Goal: Task Accomplishment & Management: Manage account settings

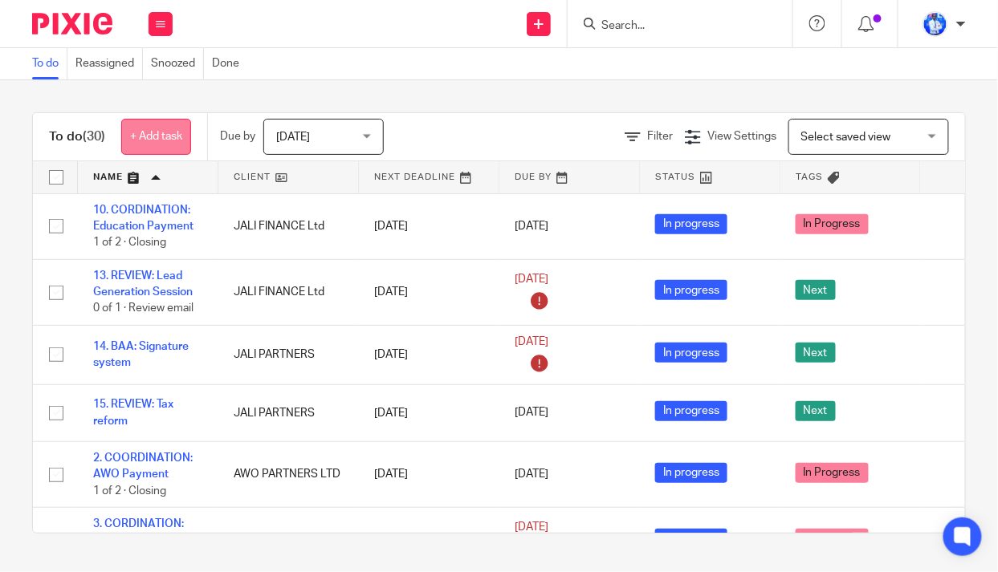
click at [162, 132] on link "+ Add task" at bounding box center [156, 137] width 70 height 36
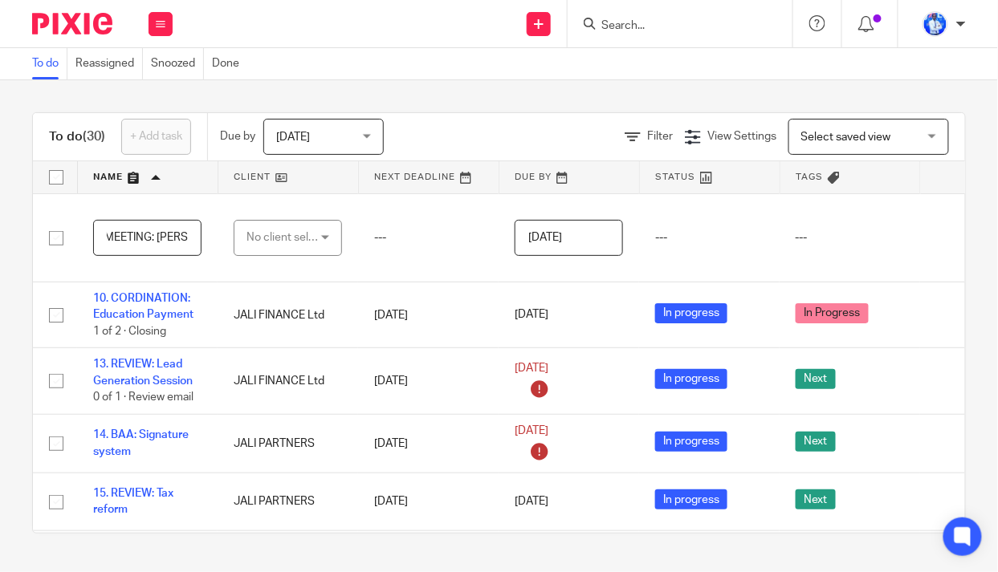
scroll to position [0, 28]
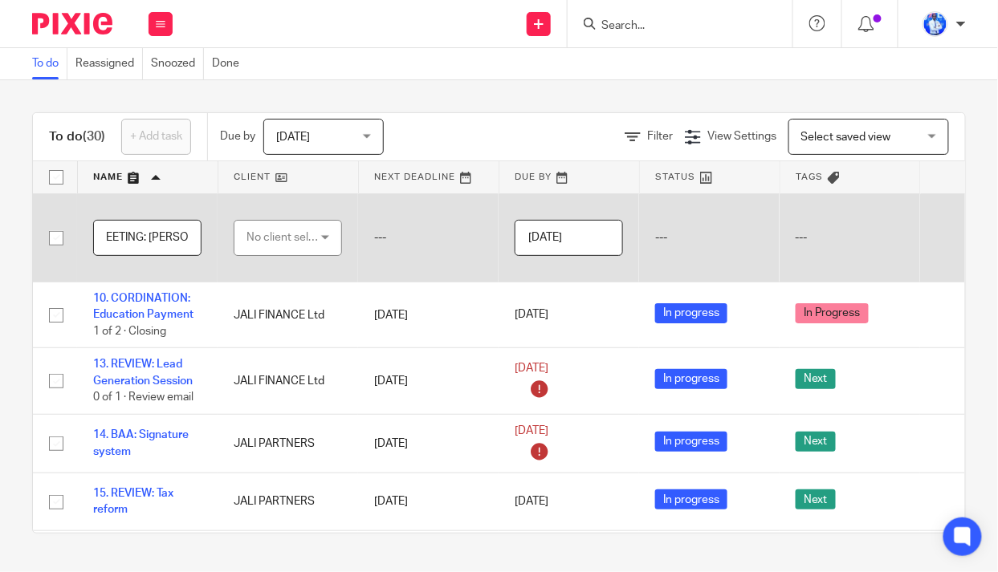
type input "11. MEETING: Andrew"
click at [275, 236] on div "No client selected" at bounding box center [283, 238] width 75 height 34
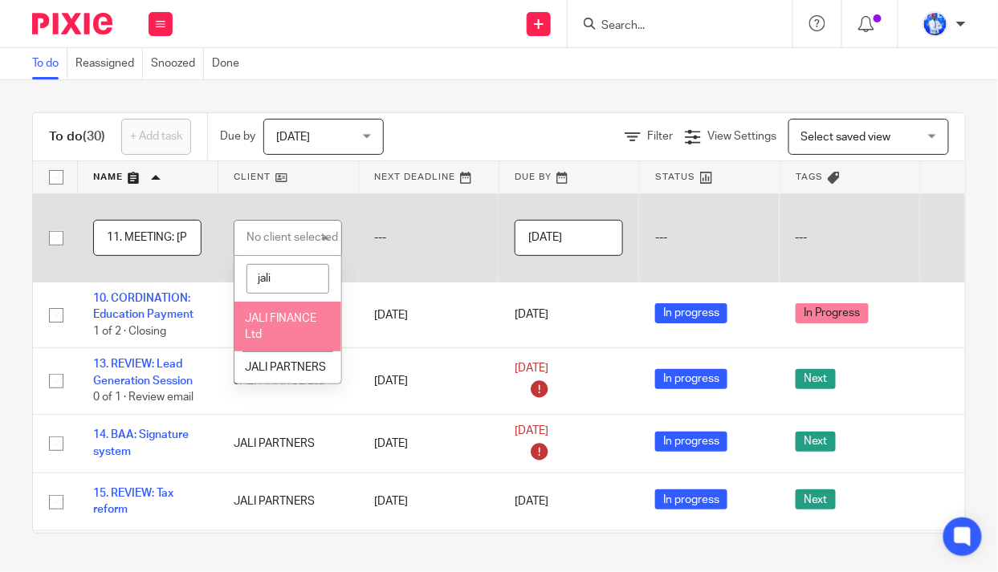
type input "jali"
click at [289, 316] on span "JALI FINANCE Ltd" at bounding box center [280, 327] width 71 height 28
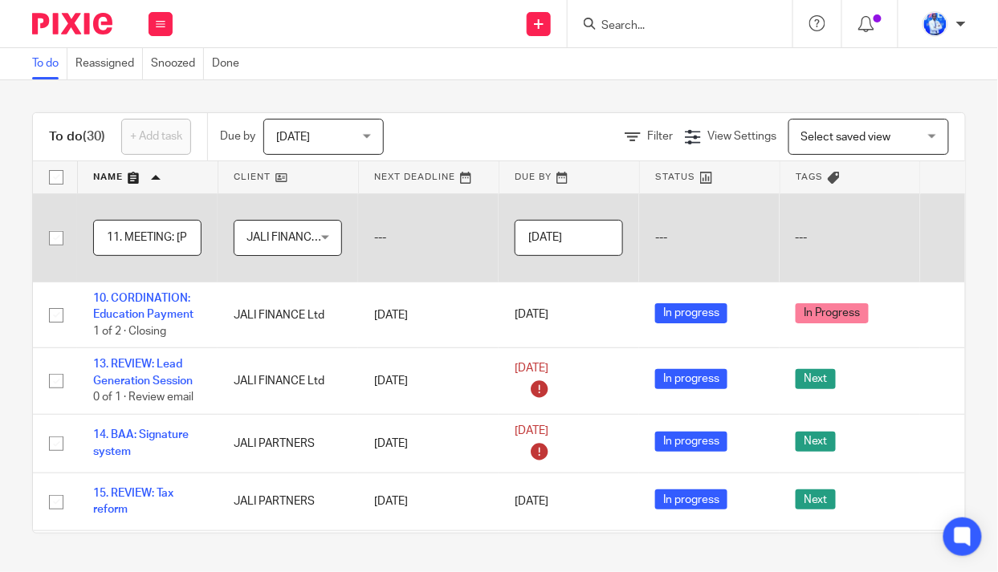
scroll to position [0, 128]
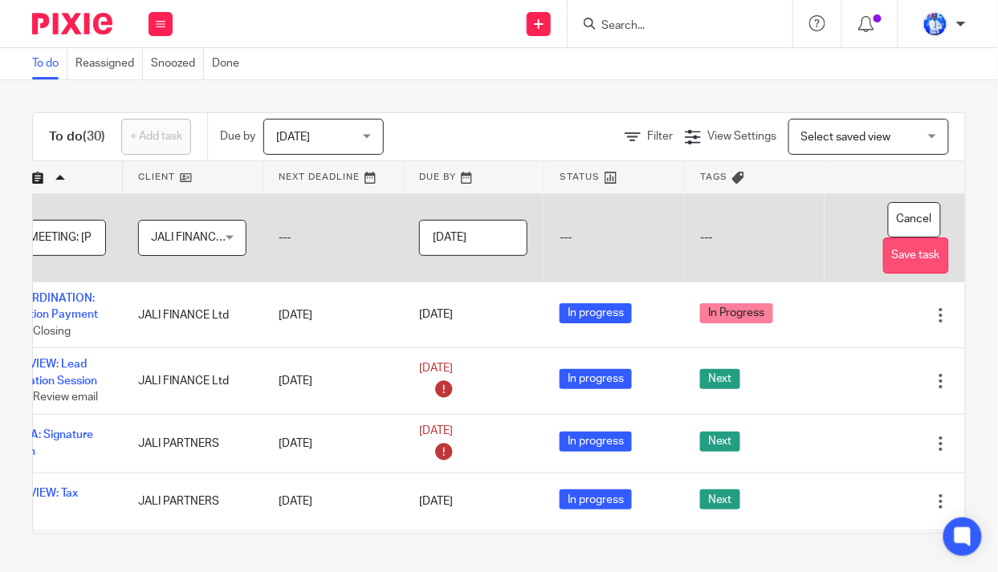
click at [883, 251] on button "Save task" at bounding box center [916, 256] width 66 height 36
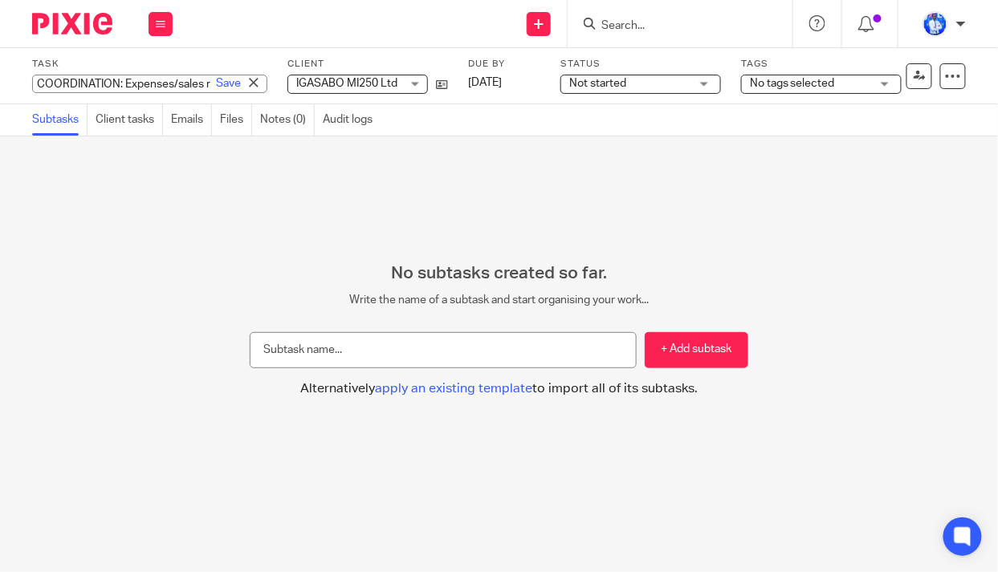
click at [30, 82] on div "Task COORDINATION: Expenses/sales ratios Save COORDINATION: Expenses/sales rati…" at bounding box center [499, 76] width 998 height 56
click at [33, 82] on input "COORDINATION: Expenses/sales ratios" at bounding box center [149, 84] width 235 height 18
type input "13. COORDINATION: Expenses/sales ratios"
click at [216, 85] on link "Save" at bounding box center [228, 83] width 25 height 16
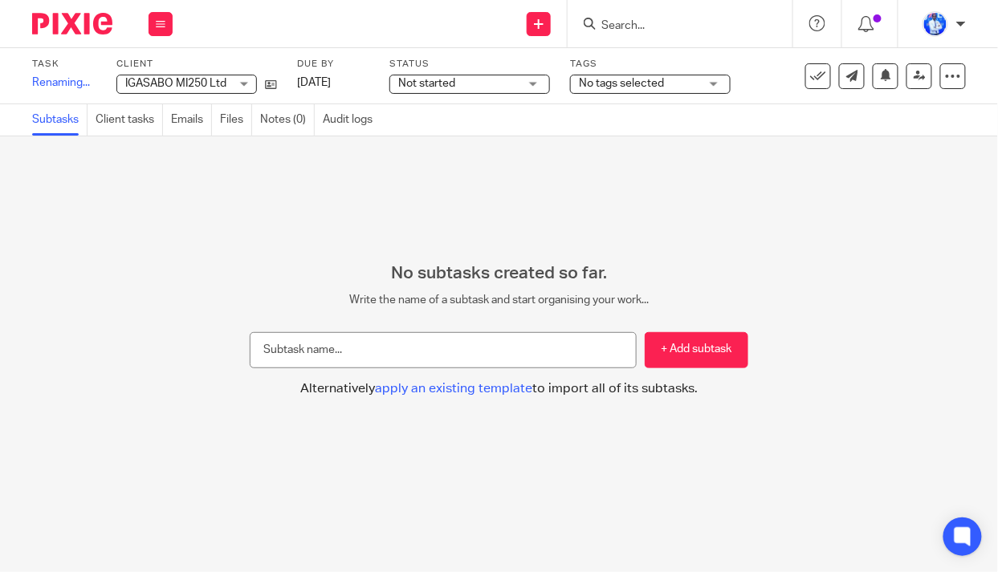
click at [518, 86] on span "Not started" at bounding box center [458, 83] width 120 height 17
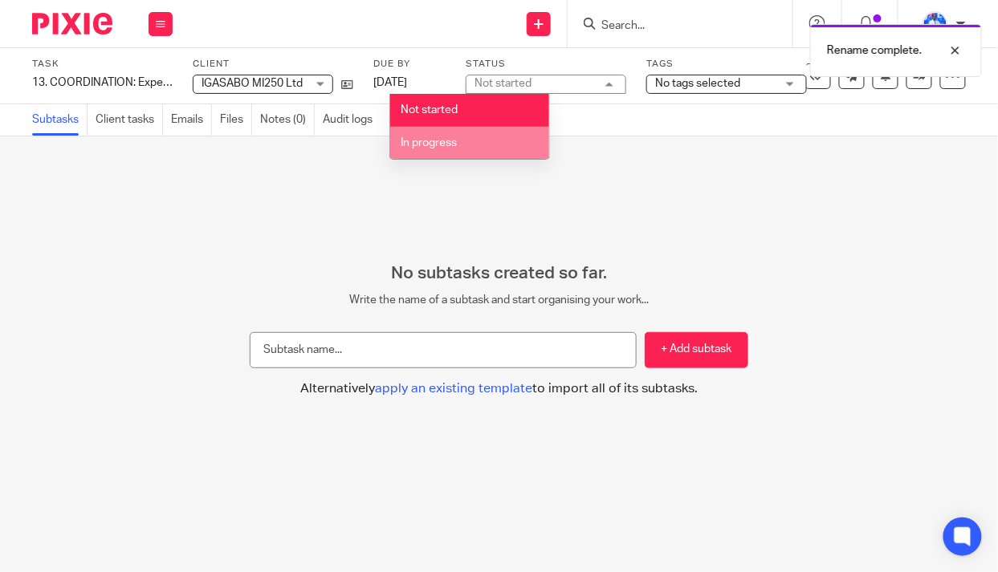
click at [501, 145] on li "In progress" at bounding box center [469, 143] width 159 height 33
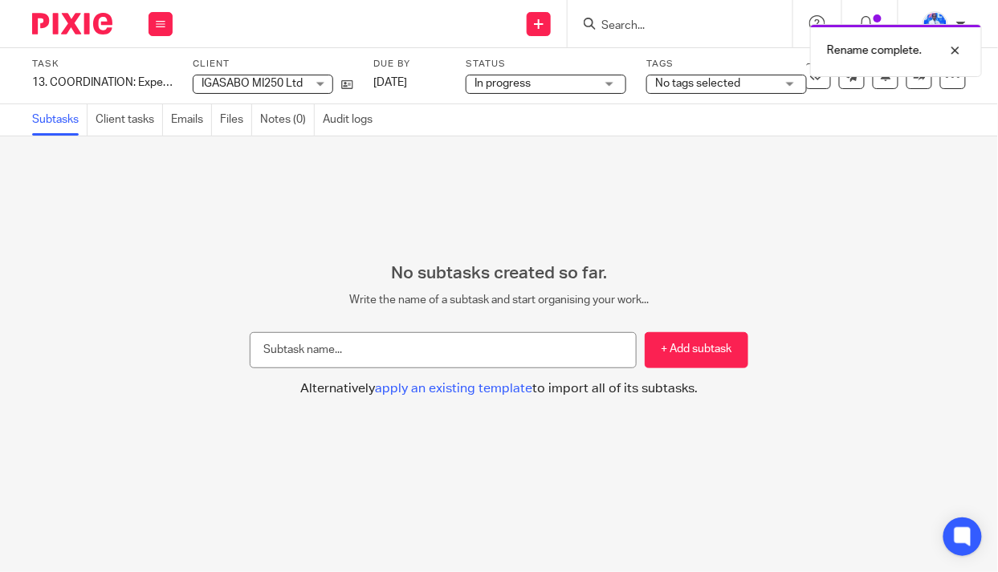
click at [701, 83] on span "No tags selected" at bounding box center [697, 83] width 85 height 11
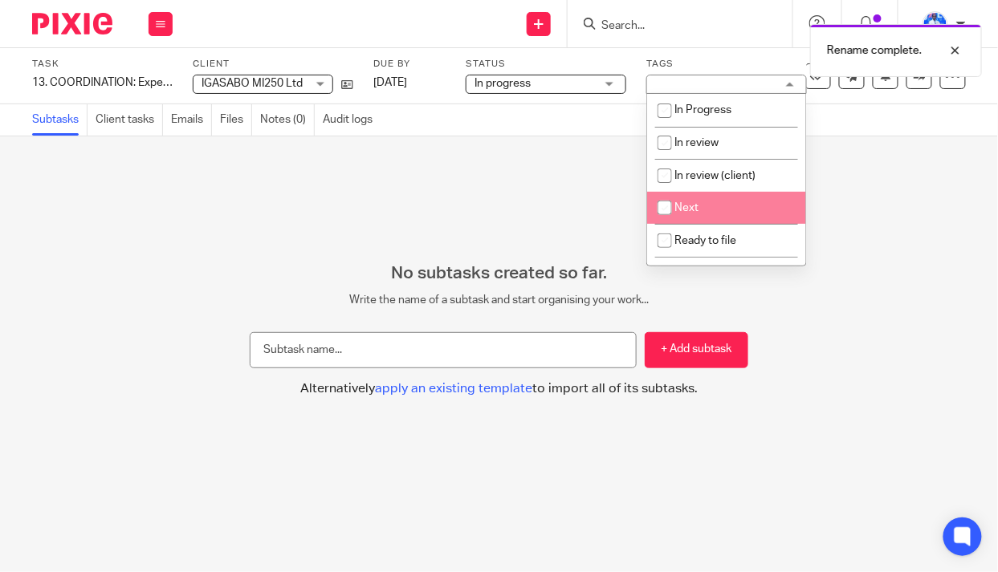
click at [687, 217] on li "Next" at bounding box center [726, 208] width 159 height 33
checkbox input "true"
click at [441, 209] on div "No subtasks created so far. Write the name of a subtask and start organising yo…" at bounding box center [499, 354] width 998 height 436
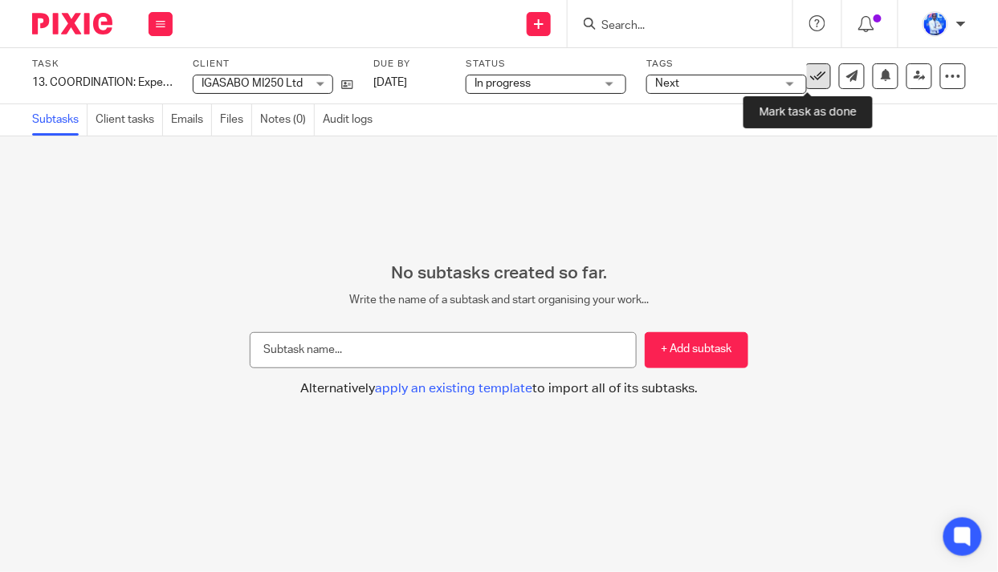
click at [815, 78] on icon at bounding box center [818, 76] width 16 height 16
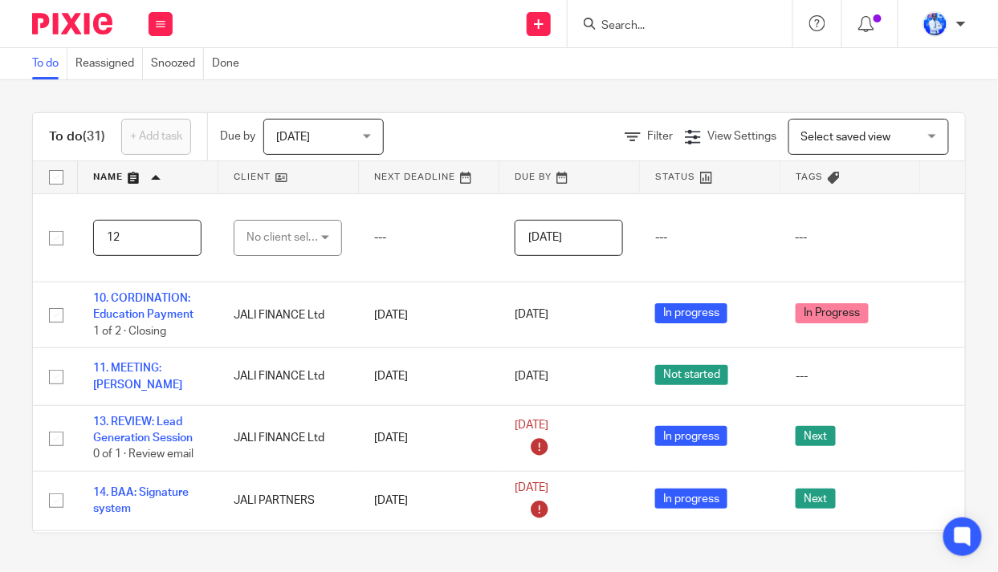
type input "1"
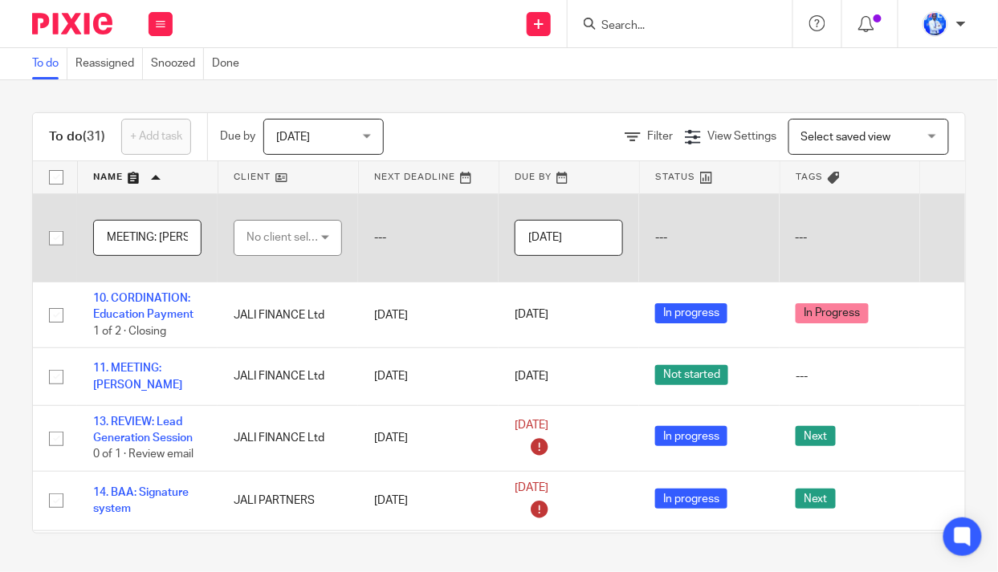
click at [106, 237] on input "MEETING: Frank" at bounding box center [147, 238] width 108 height 36
type input "12. MEETING: Frank"
click at [298, 238] on div "No client selected" at bounding box center [283, 238] width 75 height 34
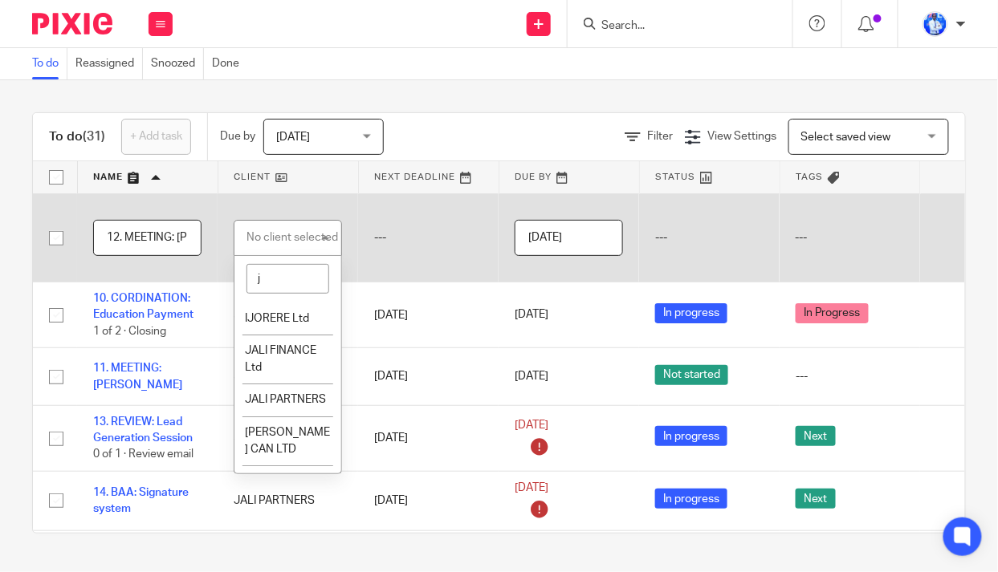
type input "ja"
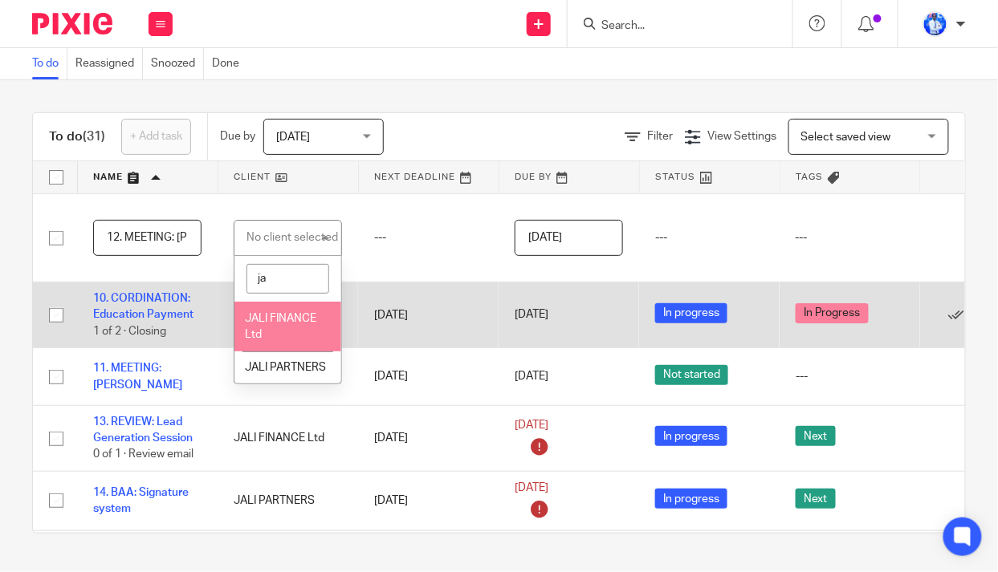
click at [278, 322] on span "JALI FINANCE Ltd" at bounding box center [280, 327] width 71 height 28
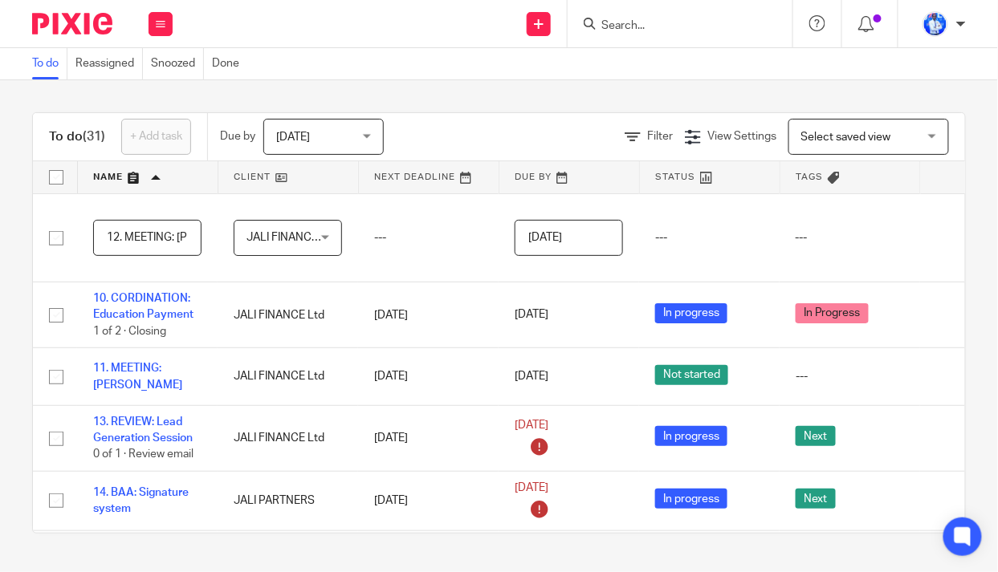
scroll to position [0, 128]
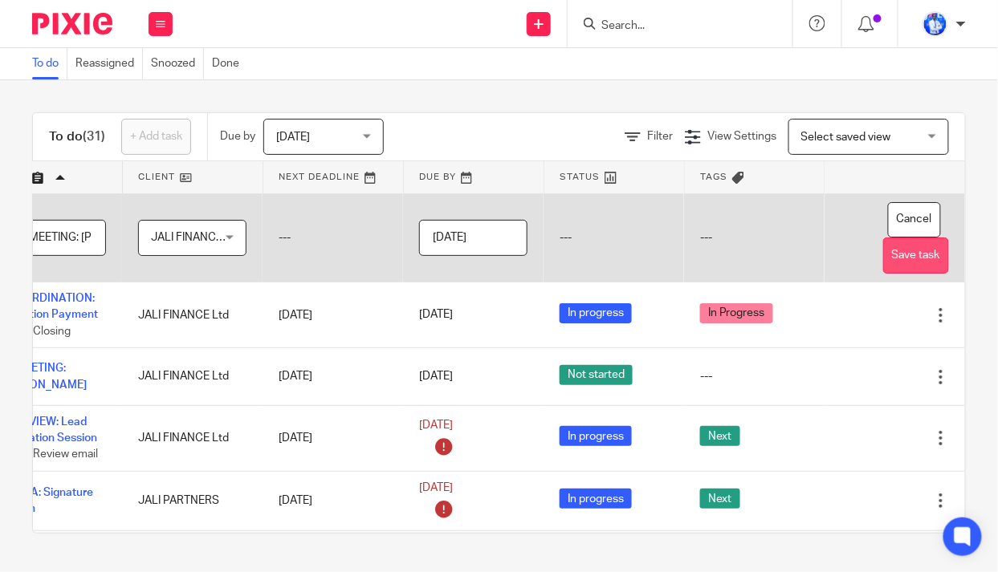
click at [883, 259] on button "Save task" at bounding box center [916, 256] width 66 height 36
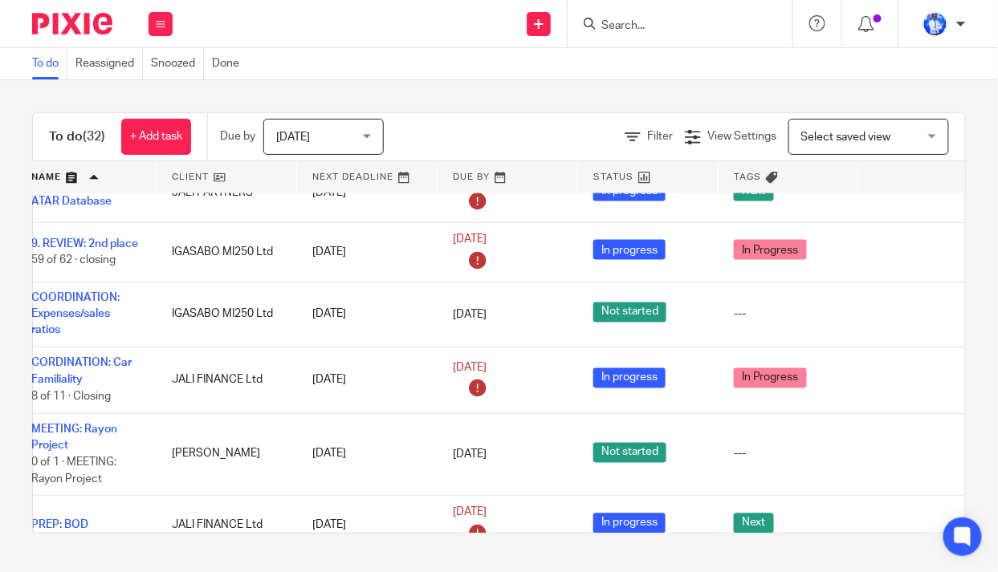
scroll to position [656, 128]
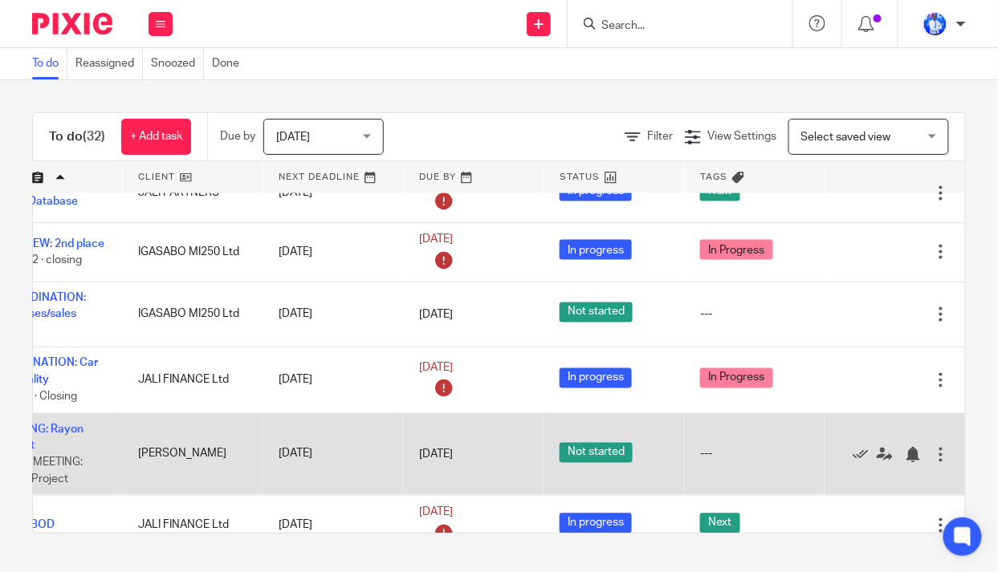
click at [933, 461] on div at bounding box center [941, 455] width 16 height 16
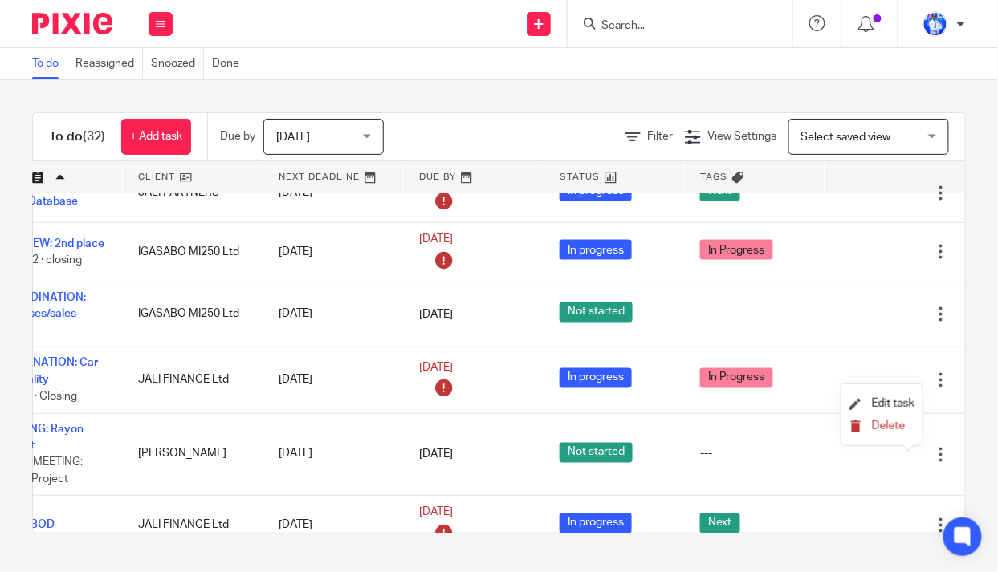
click at [888, 421] on button "Delete" at bounding box center [881, 427] width 65 height 13
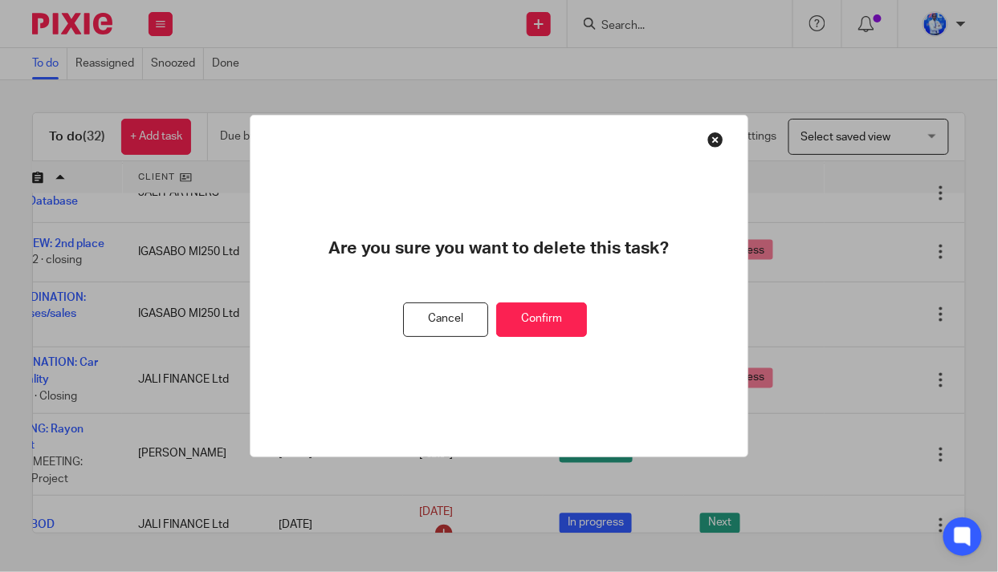
click at [547, 326] on button "Confirm" at bounding box center [541, 320] width 91 height 35
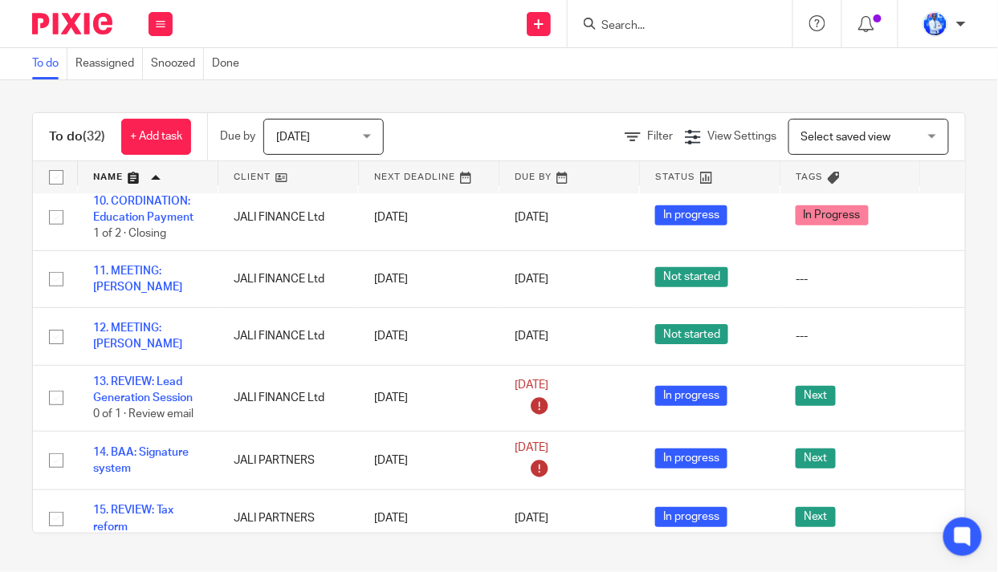
scroll to position [0, 0]
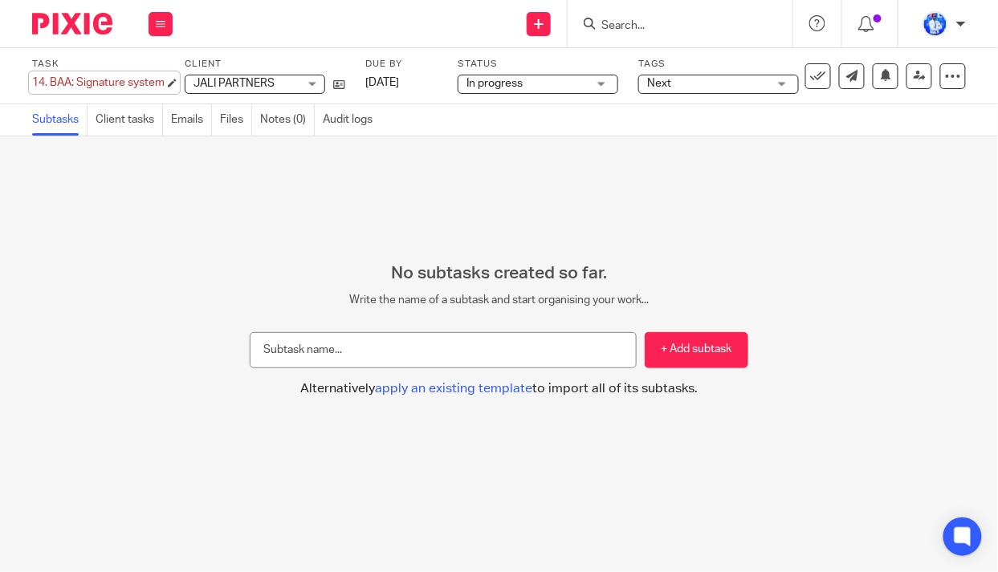
click at [45, 81] on div "14. BAA: Signature system Save 14. BAA: Signature system" at bounding box center [98, 83] width 132 height 16
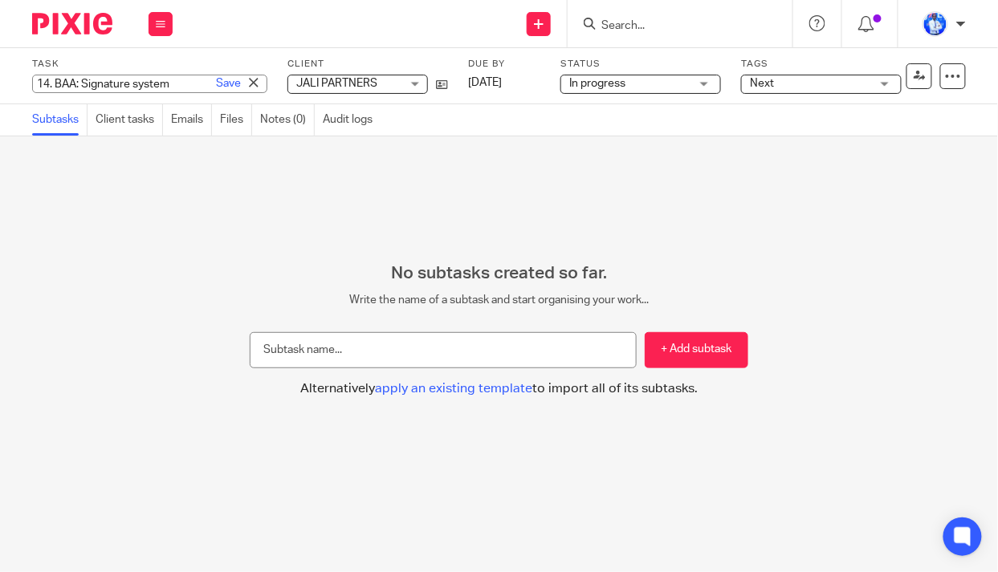
click at [48, 84] on input "14. BAA: Signature system" at bounding box center [149, 84] width 235 height 18
type input "15. BAA: Signature system"
click at [216, 87] on link "Save" at bounding box center [228, 83] width 25 height 16
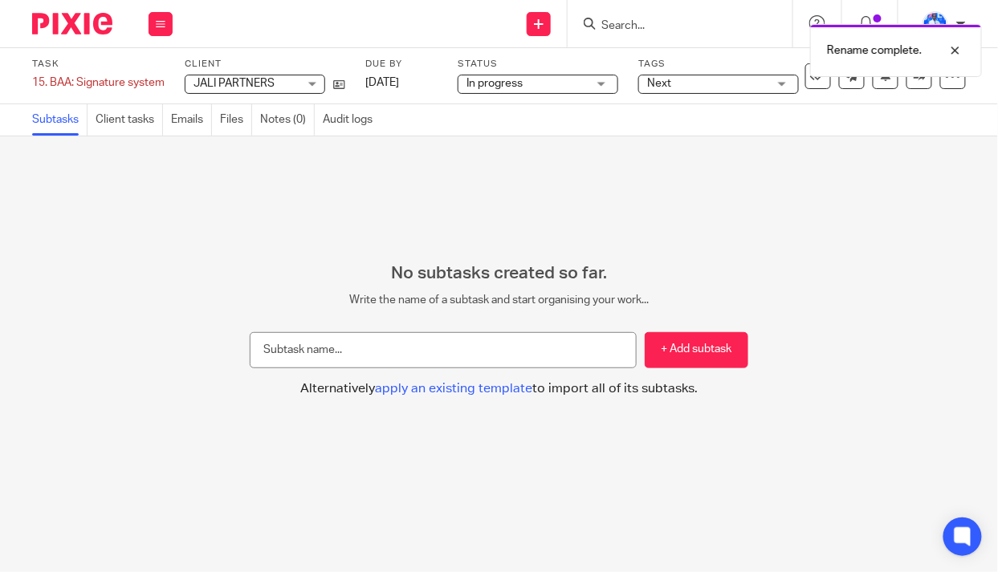
click at [738, 83] on span "Next" at bounding box center [707, 83] width 120 height 17
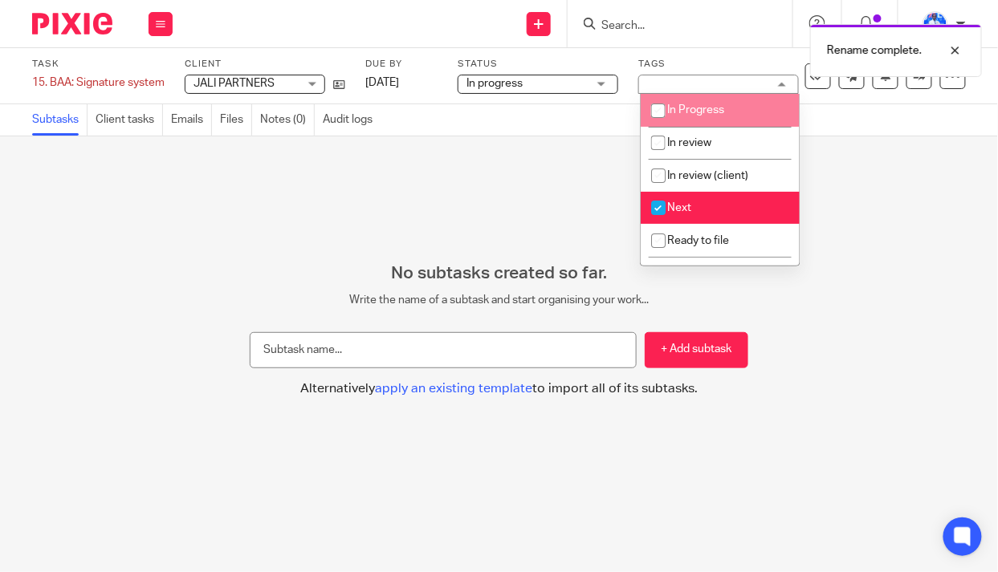
click at [687, 116] on li "In Progress" at bounding box center [719, 110] width 159 height 33
checkbox input "true"
click at [690, 203] on li "Next" at bounding box center [719, 208] width 159 height 33
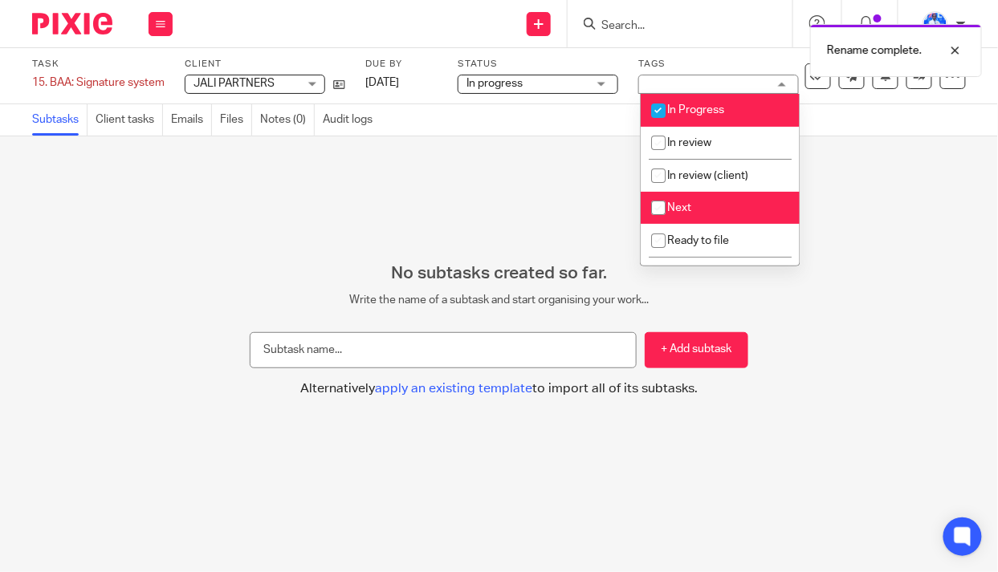
checkbox input "false"
click at [485, 202] on div "No subtasks created so far. Write the name of a subtask and start organising yo…" at bounding box center [499, 354] width 998 height 436
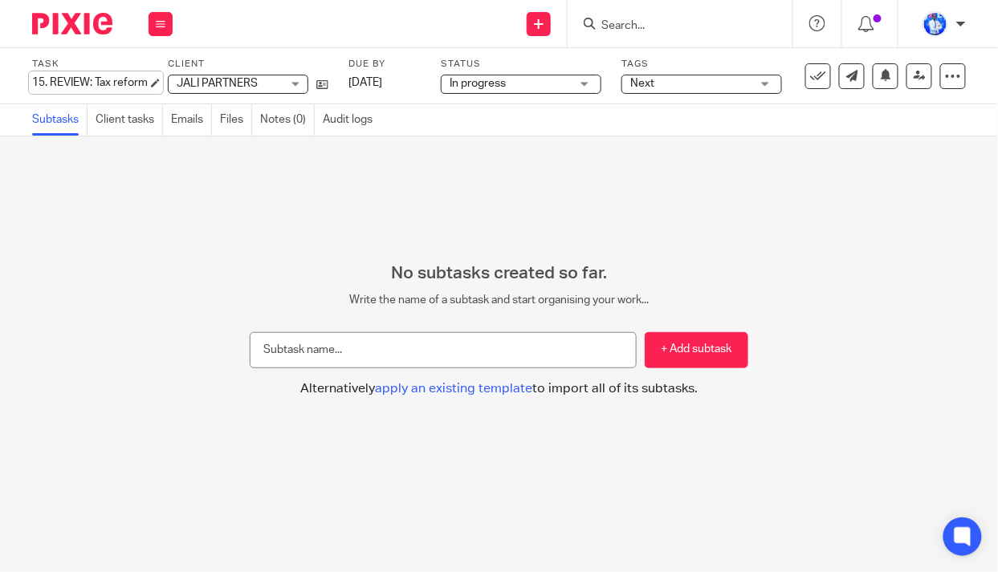
click at [51, 82] on div "15. REVIEW: Tax reform Save 15. REVIEW: Tax reform" at bounding box center [90, 83] width 116 height 16
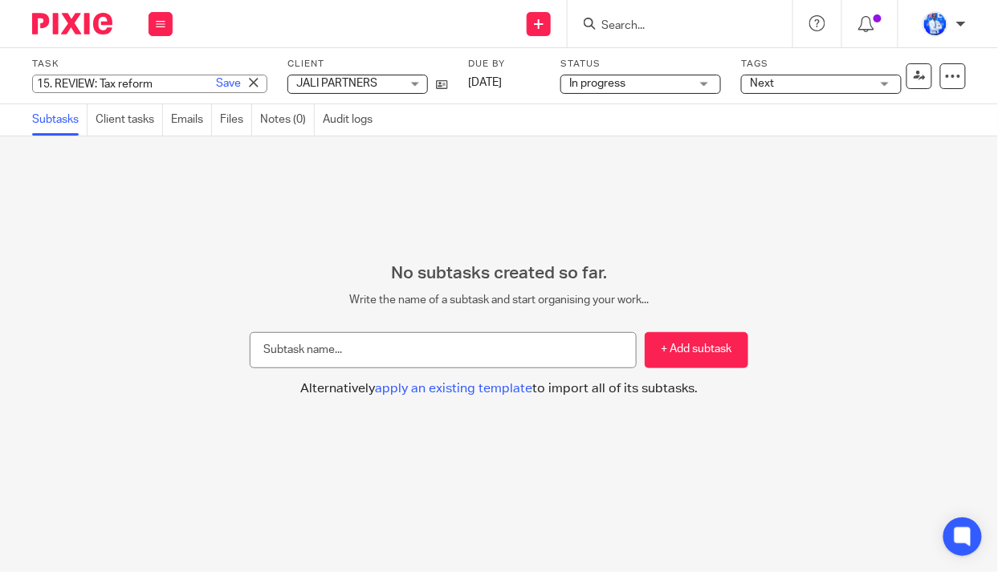
click at [57, 83] on input "15. REVIEW: Tax reform" at bounding box center [149, 84] width 235 height 18
type input "REVIEW: Tax reform"
click at [216, 79] on link "Save" at bounding box center [228, 83] width 25 height 16
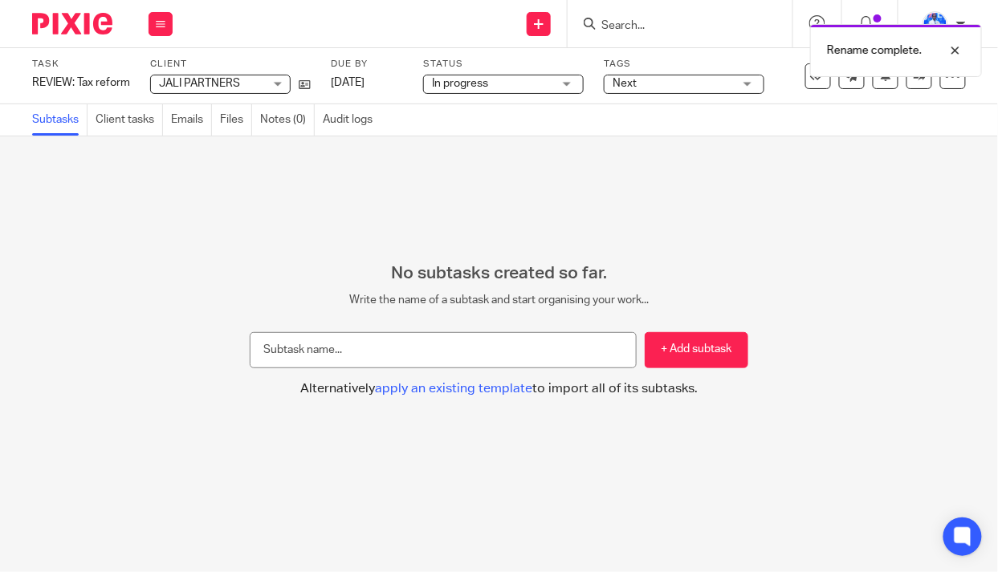
click at [655, 83] on span "Next" at bounding box center [672, 83] width 120 height 17
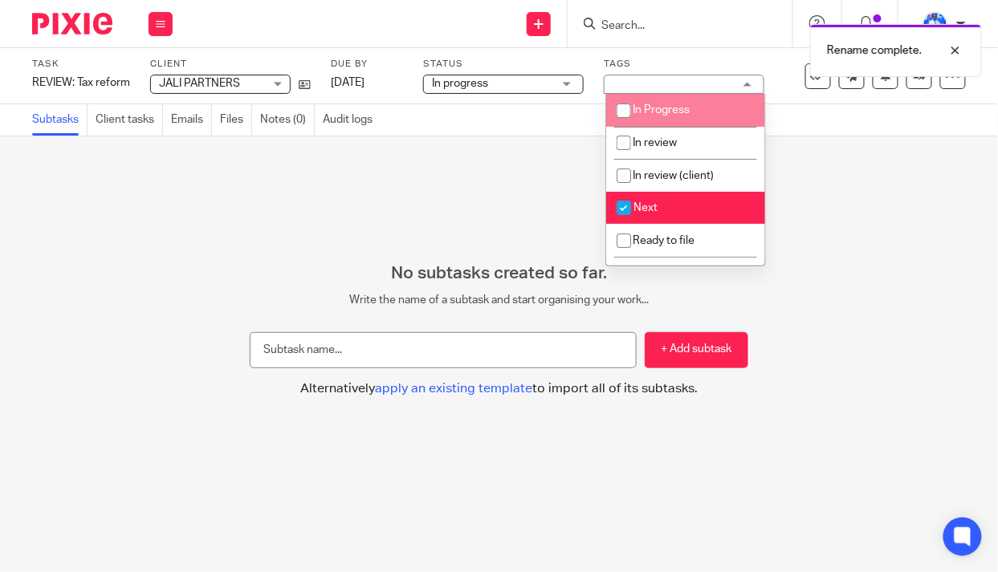
click at [378, 225] on div "No subtasks created so far. Write the name of a subtask and start organising yo…" at bounding box center [499, 354] width 998 height 436
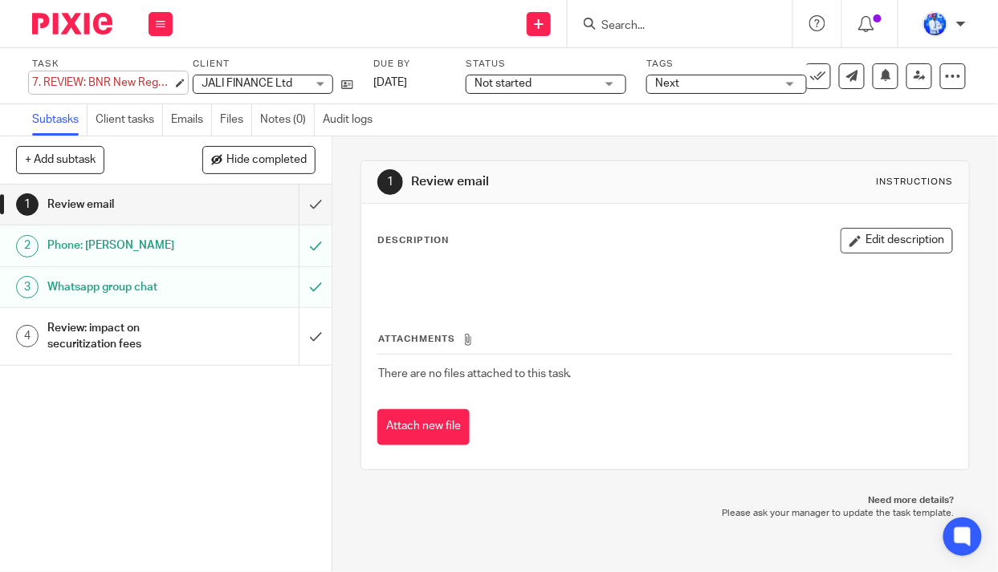
click at [39, 81] on div "7. REVIEW: BNR New Regulations Save 7. REVIEW: BNR New Regulations" at bounding box center [102, 83] width 140 height 16
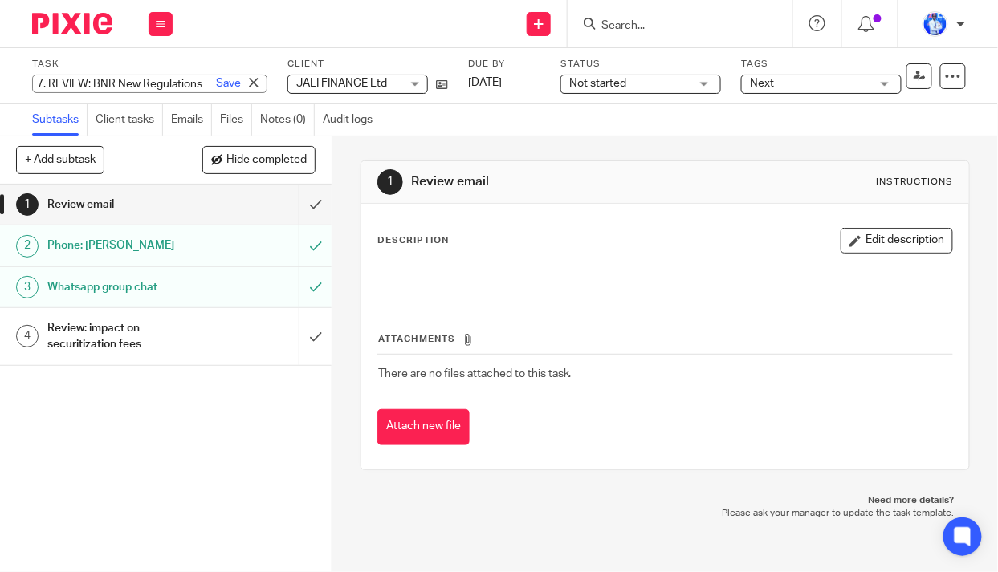
click at [43, 83] on input "7. REVIEW: BNR New Regulations" at bounding box center [149, 84] width 235 height 18
type input "14. REVIEW: BNR New Regulations"
click at [216, 87] on link "Save" at bounding box center [228, 83] width 25 height 16
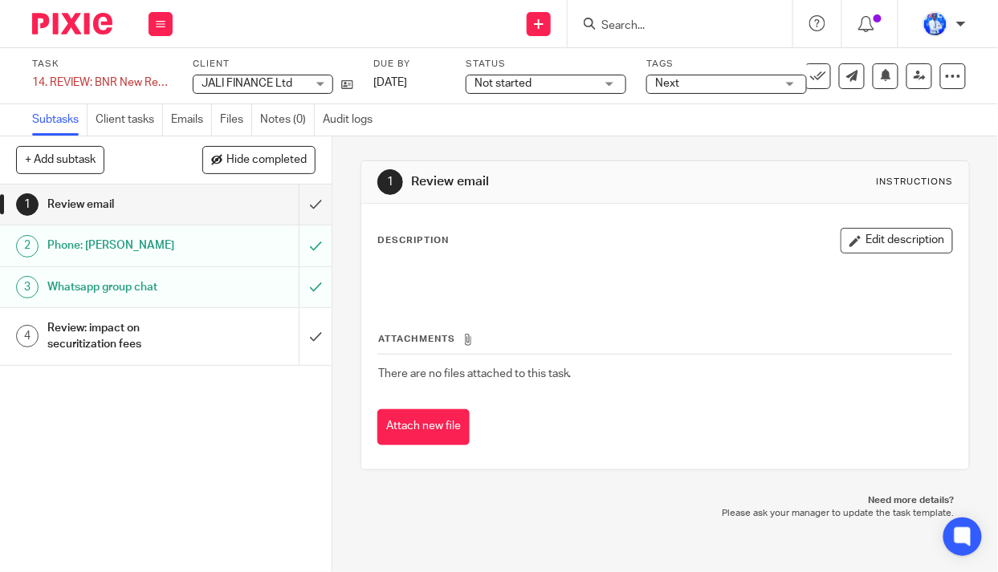
click at [509, 84] on span "Not started" at bounding box center [502, 83] width 57 height 11
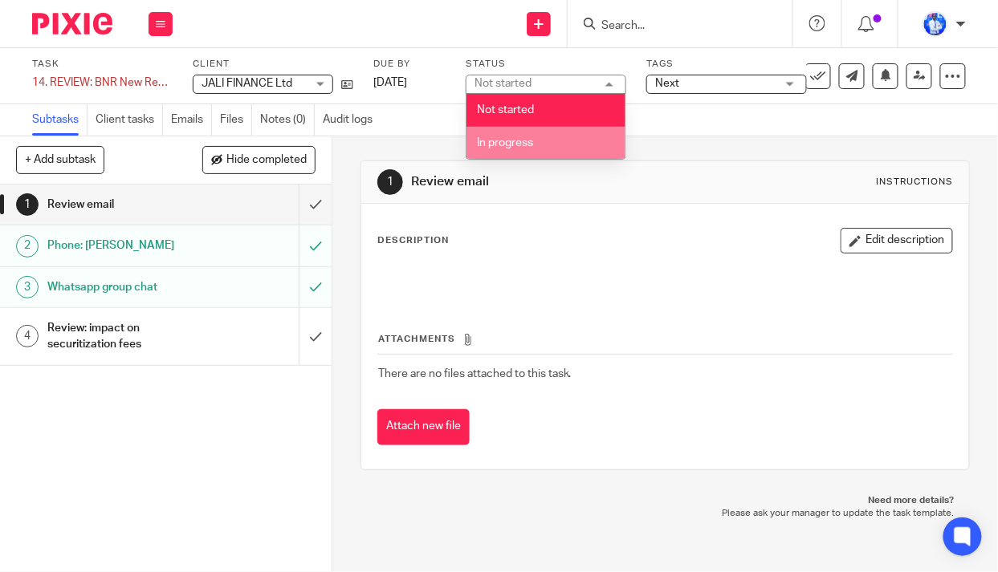
click at [522, 148] on span "In progress" at bounding box center [505, 142] width 56 height 11
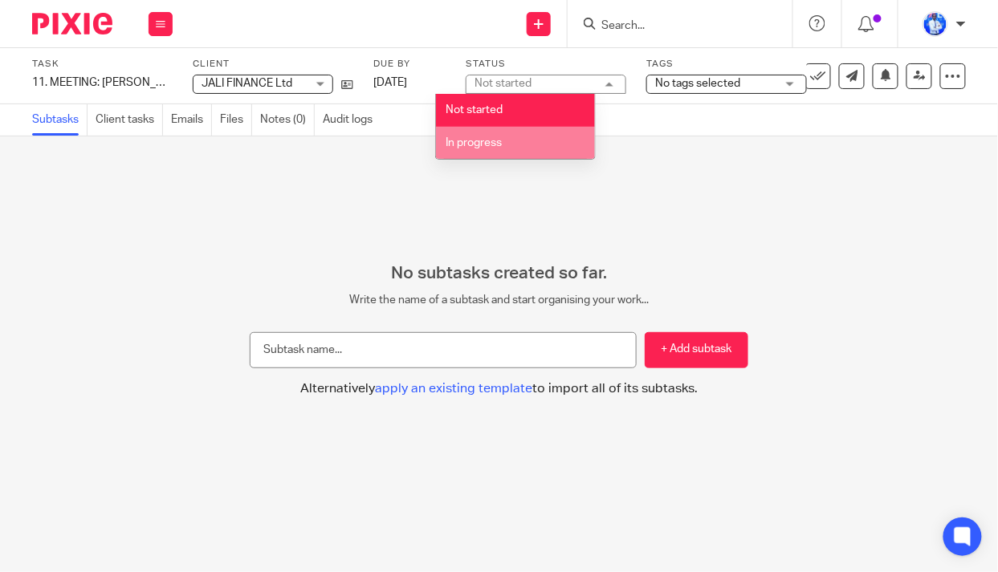
click at [528, 144] on li "In progress" at bounding box center [515, 143] width 159 height 33
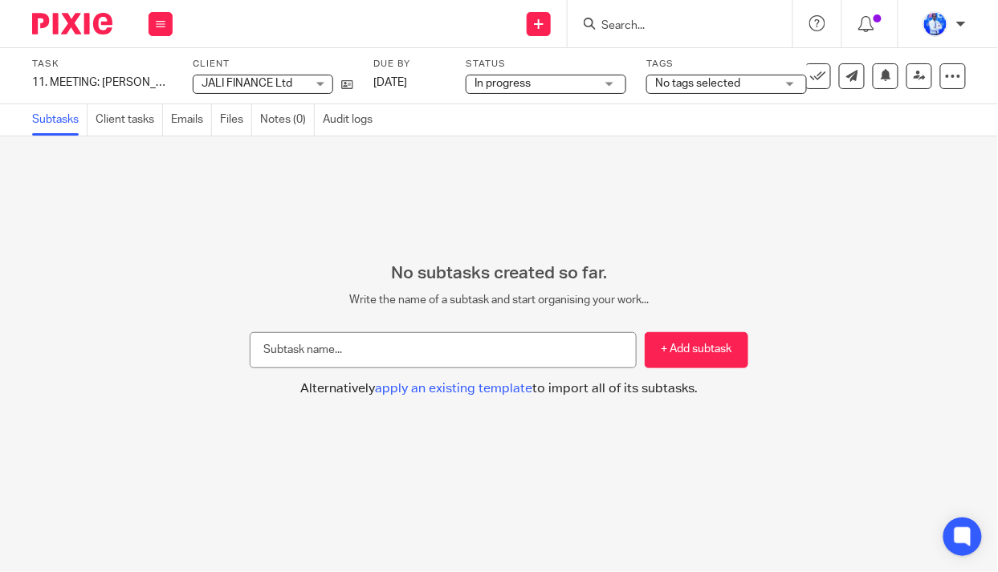
click at [692, 85] on span "No tags selected" at bounding box center [697, 83] width 85 height 11
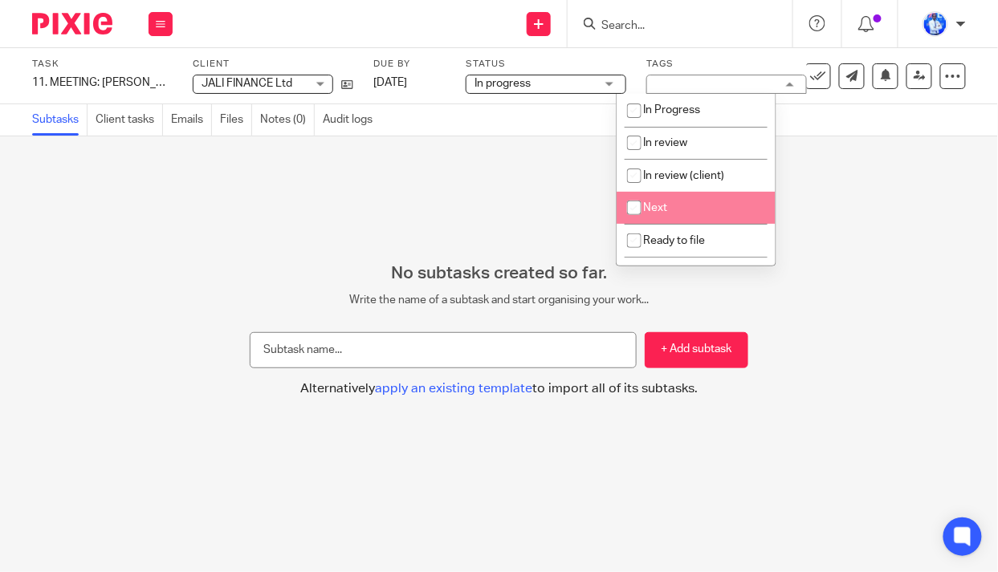
click at [678, 205] on li "Next" at bounding box center [695, 208] width 159 height 33
checkbox input "true"
click at [388, 193] on div "No subtasks created so far. Write the name of a subtask and start organising yo…" at bounding box center [499, 354] width 998 height 436
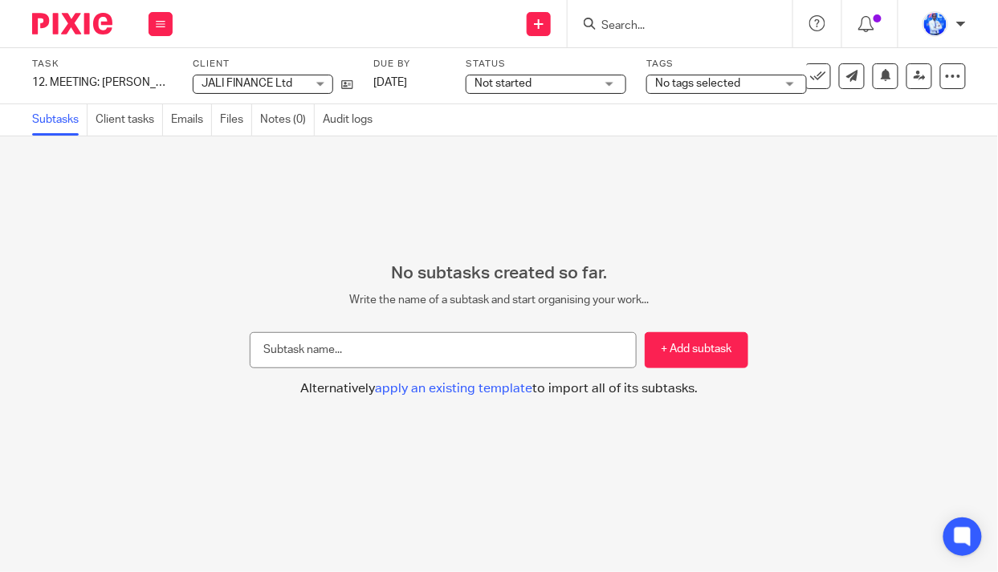
click at [530, 84] on span "Not started" at bounding box center [534, 83] width 120 height 17
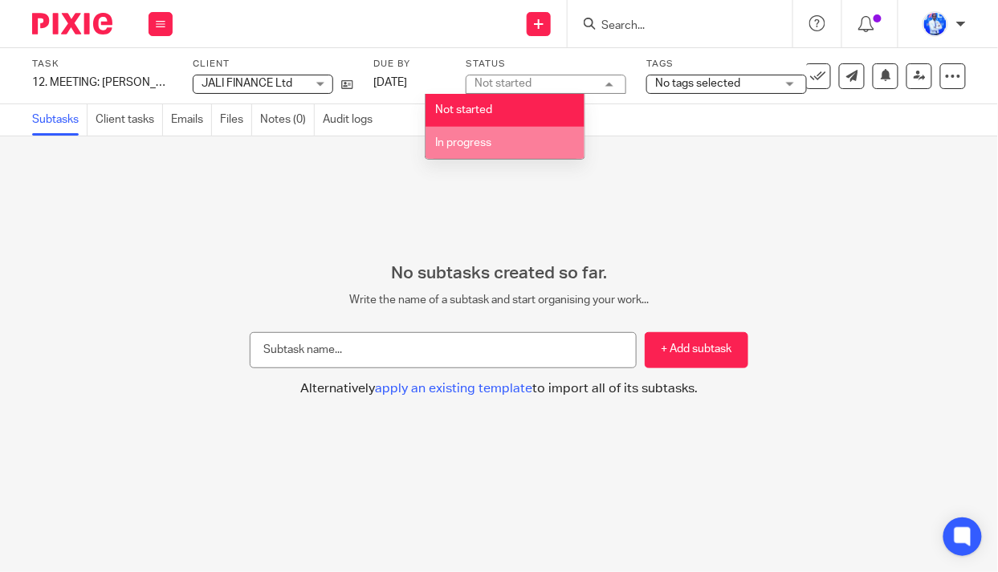
click at [507, 148] on li "In progress" at bounding box center [504, 143] width 159 height 33
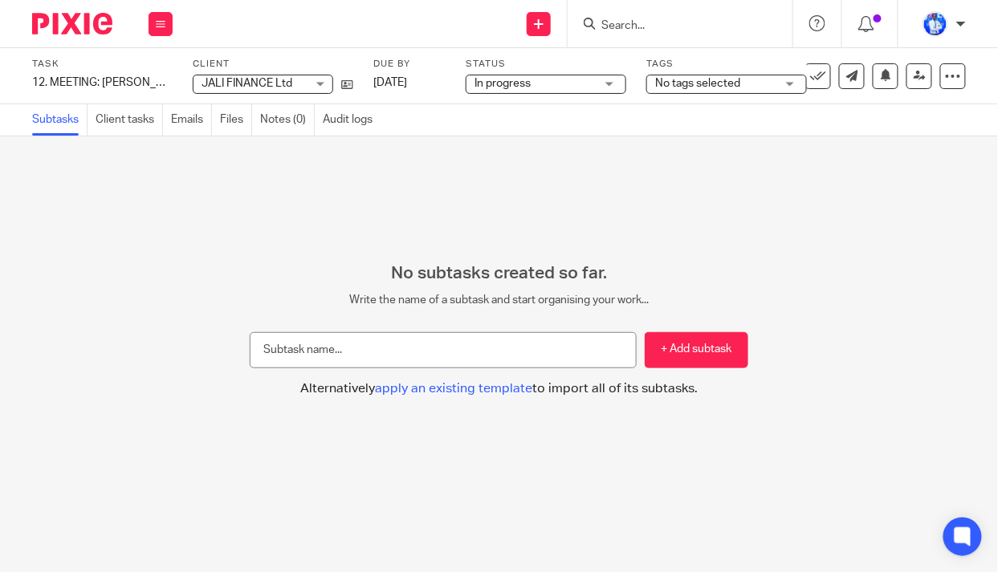
click at [690, 85] on span "No tags selected" at bounding box center [697, 83] width 85 height 11
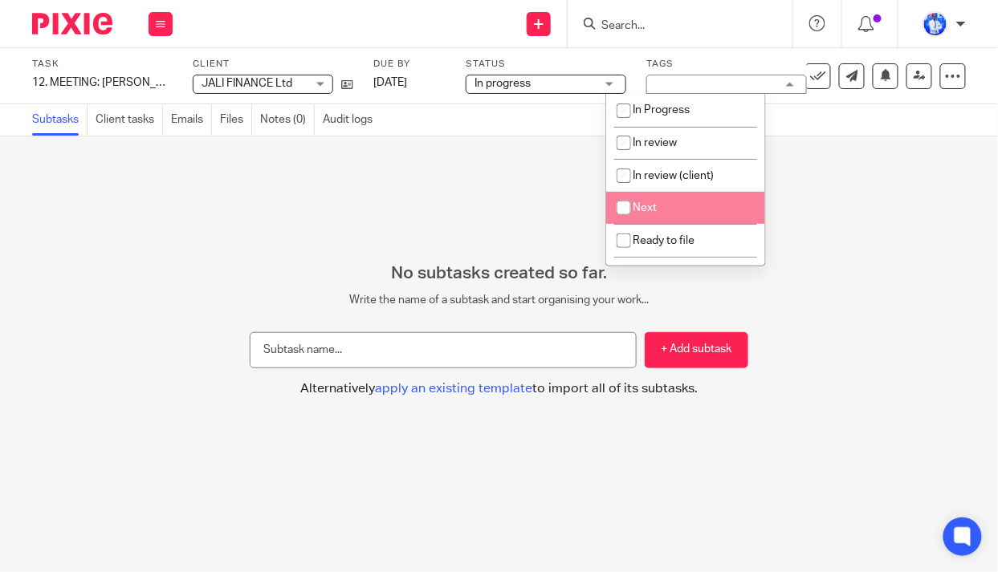
click at [667, 209] on li "Next" at bounding box center [685, 208] width 159 height 33
checkbox input "true"
click at [360, 187] on div "No subtasks created so far. Write the name of a subtask and start organising yo…" at bounding box center [499, 354] width 998 height 436
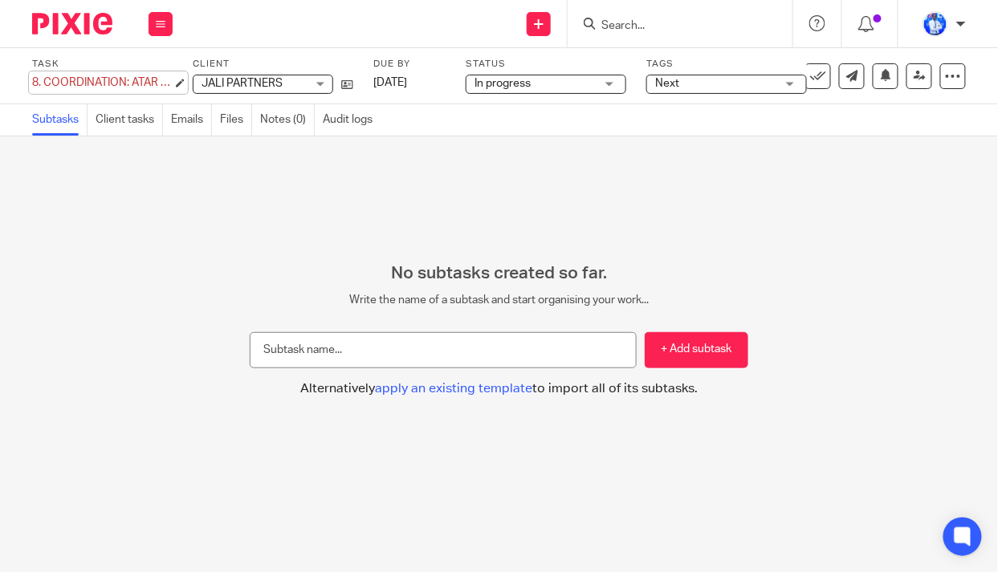
click at [46, 81] on div "8. COORDINATION: ATAR Database Save 8. COORDINATION: ATAR Database" at bounding box center [102, 83] width 140 height 16
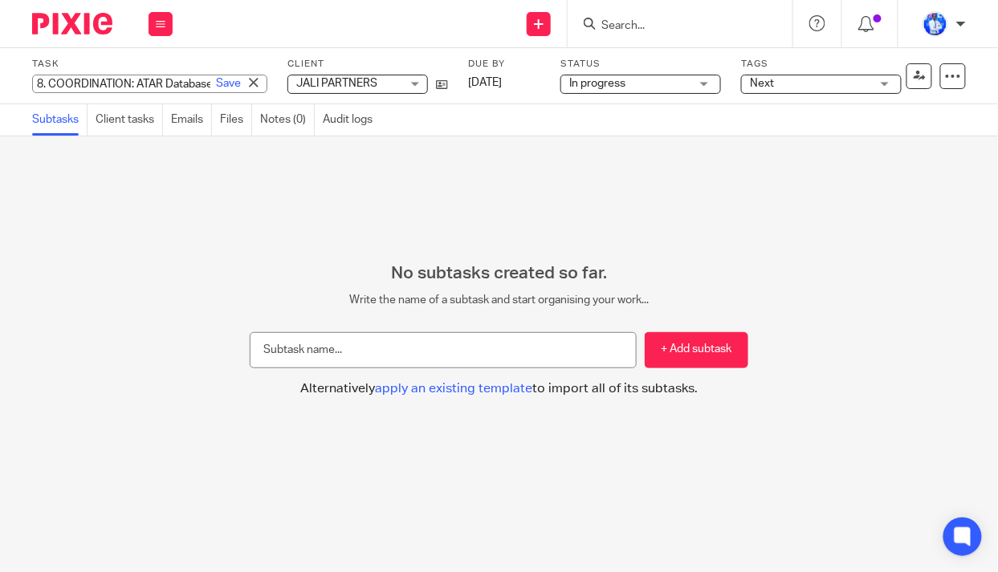
click at [48, 83] on input "8. COORDINATION: ATAR Database" at bounding box center [149, 84] width 235 height 18
type input "COORDINATION: ATAR Database"
click at [216, 85] on link "Save" at bounding box center [228, 83] width 25 height 16
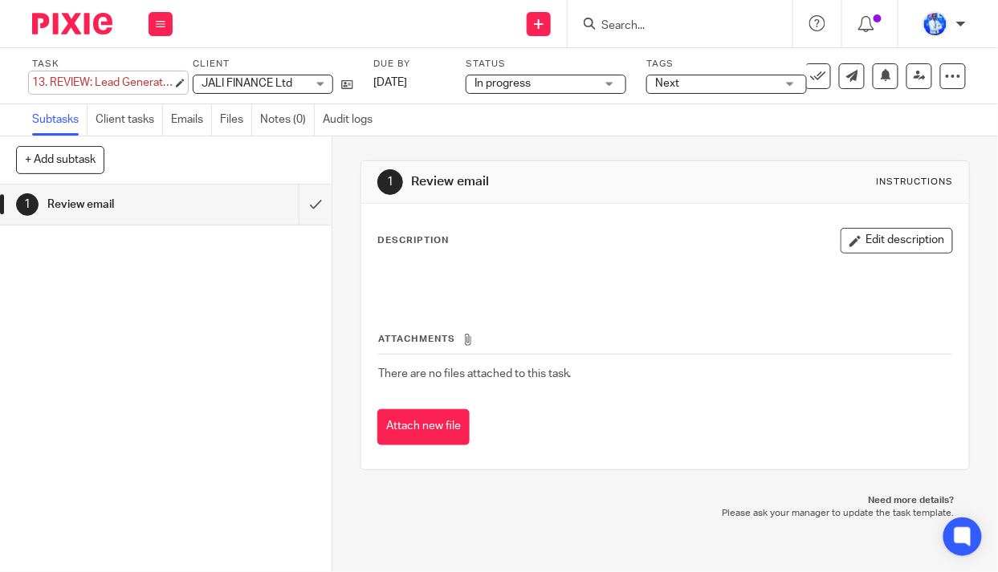
click at [51, 82] on div "13. REVIEW: Lead Generation Session Save 13. REVIEW: Lead Generation Session" at bounding box center [102, 83] width 140 height 16
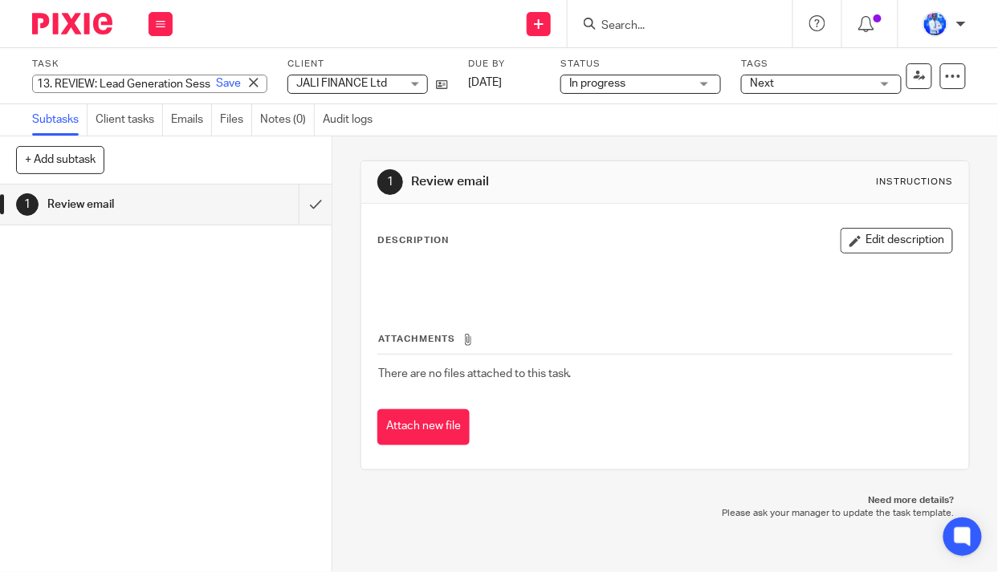
click at [55, 82] on input "13. REVIEW: Lead Generation Session" at bounding box center [149, 84] width 235 height 18
type input "REVIEW: Lead Generation Session"
click at [216, 87] on link "Save" at bounding box center [228, 83] width 25 height 16
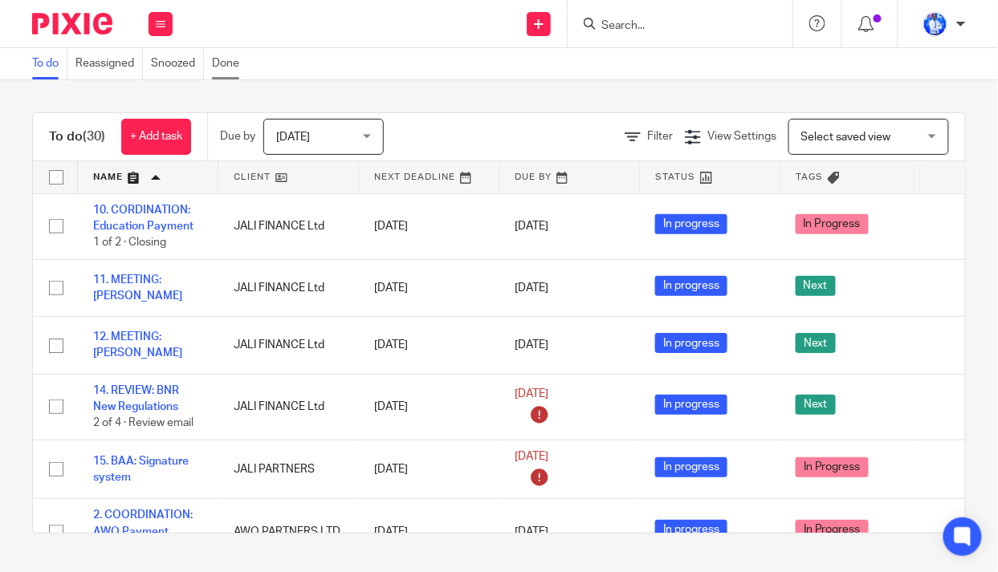
click at [237, 63] on link "Done" at bounding box center [229, 63] width 35 height 31
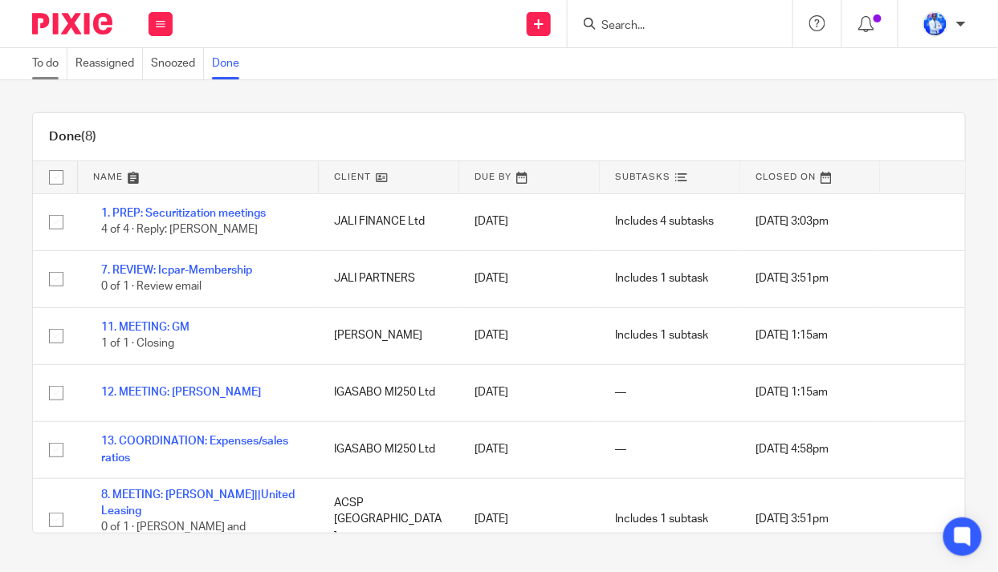
click at [38, 71] on link "To do" at bounding box center [49, 63] width 35 height 31
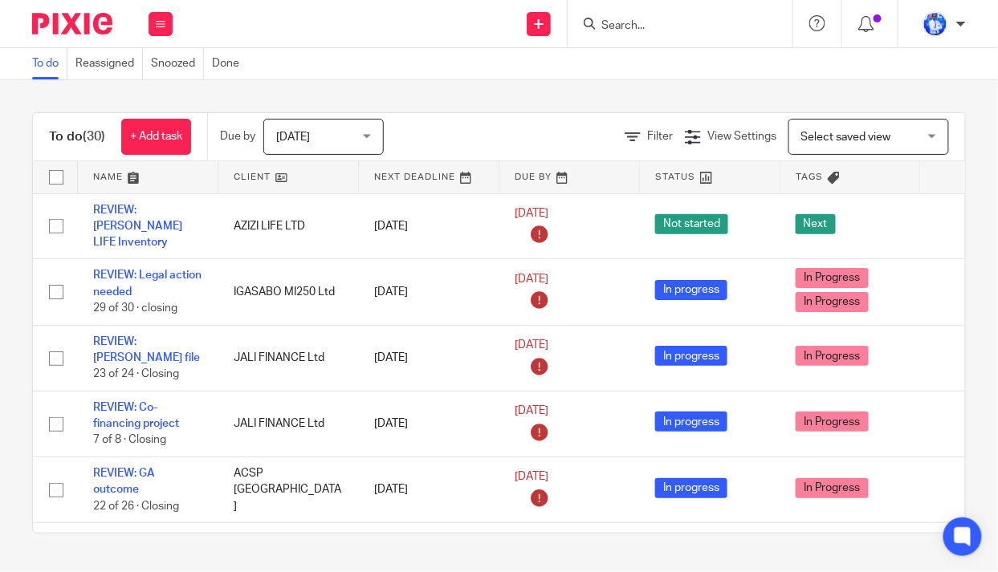
click at [106, 168] on link at bounding box center [148, 177] width 140 height 32
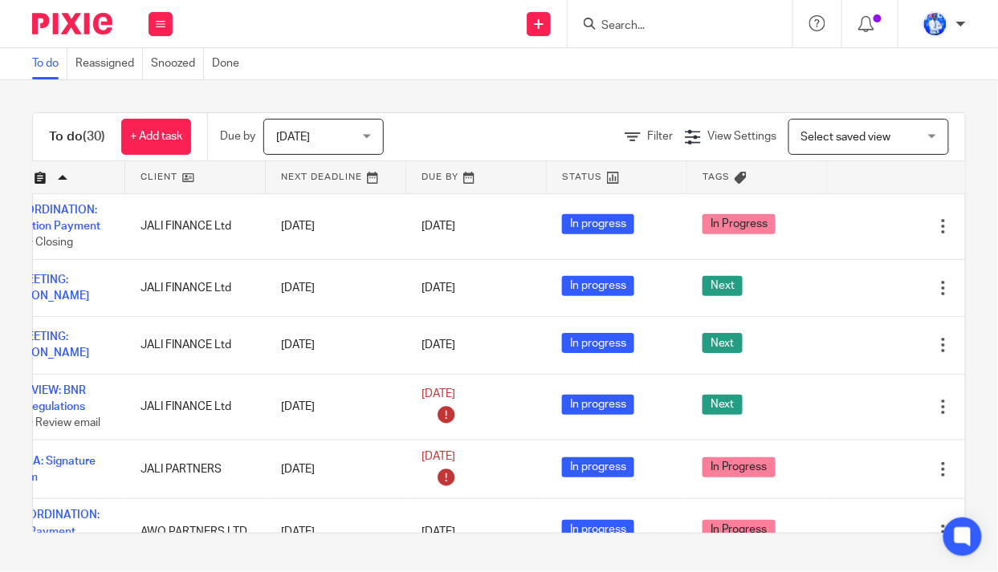
scroll to position [0, 128]
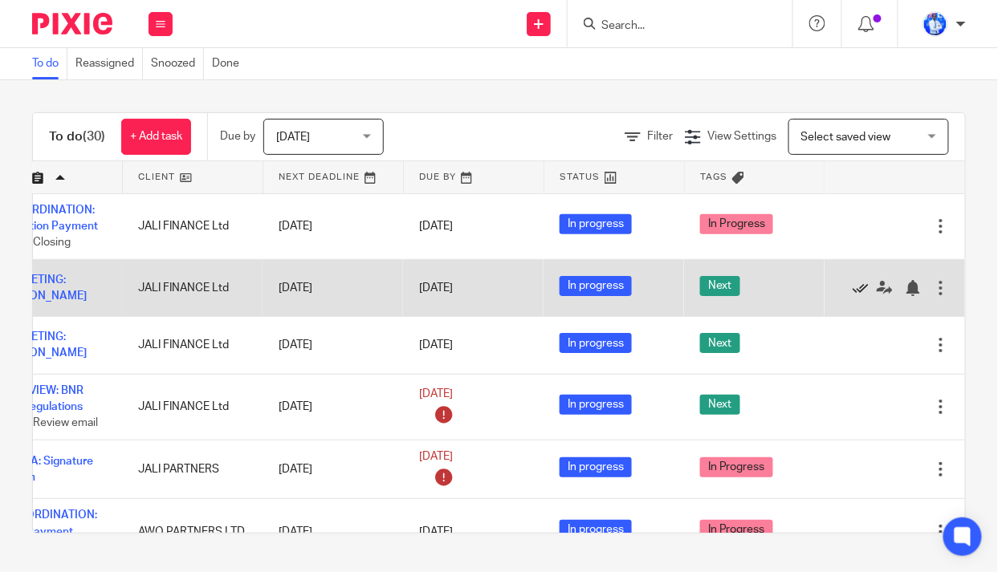
click at [852, 283] on icon at bounding box center [860, 288] width 16 height 16
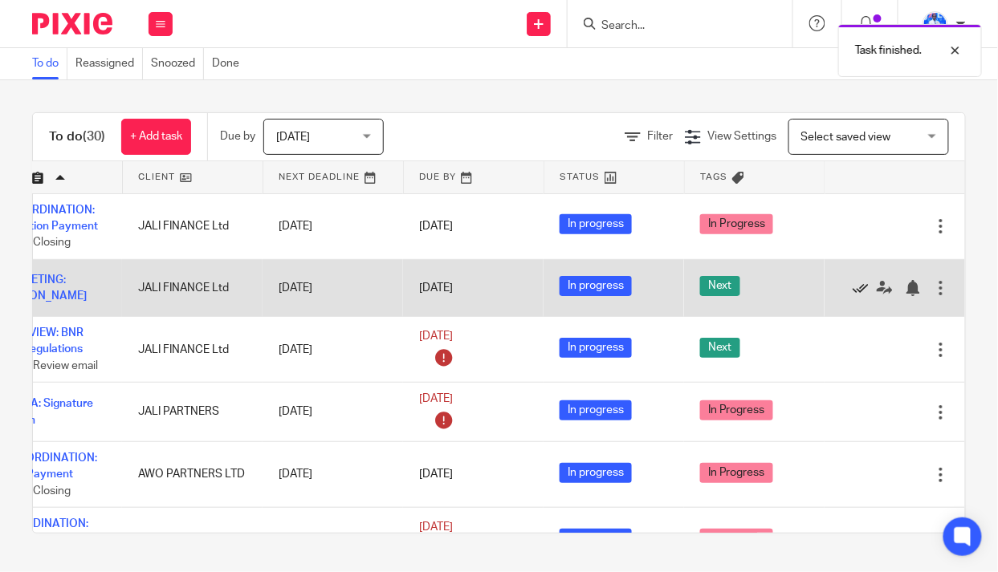
click at [852, 285] on icon at bounding box center [860, 288] width 16 height 16
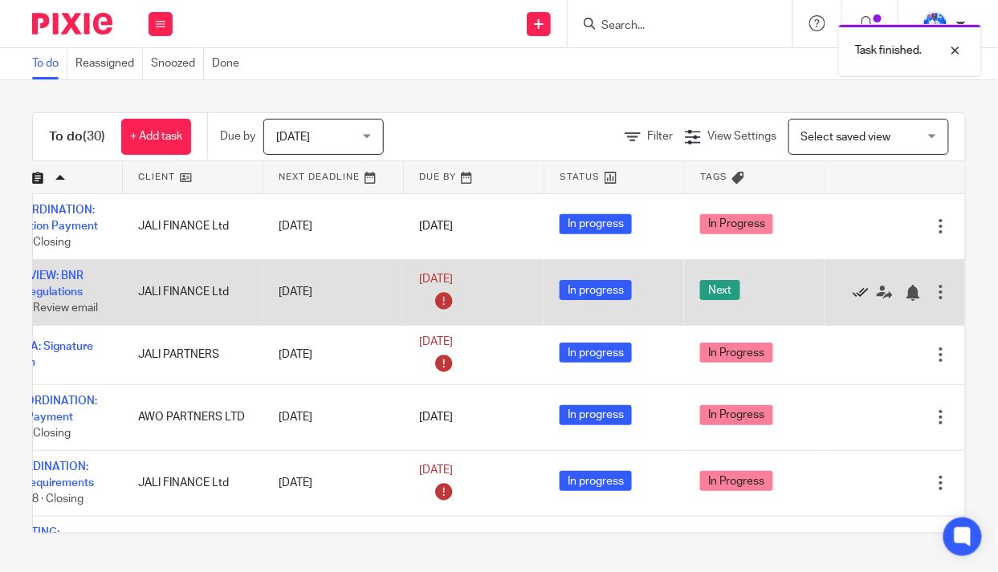
click at [852, 290] on icon at bounding box center [860, 293] width 16 height 16
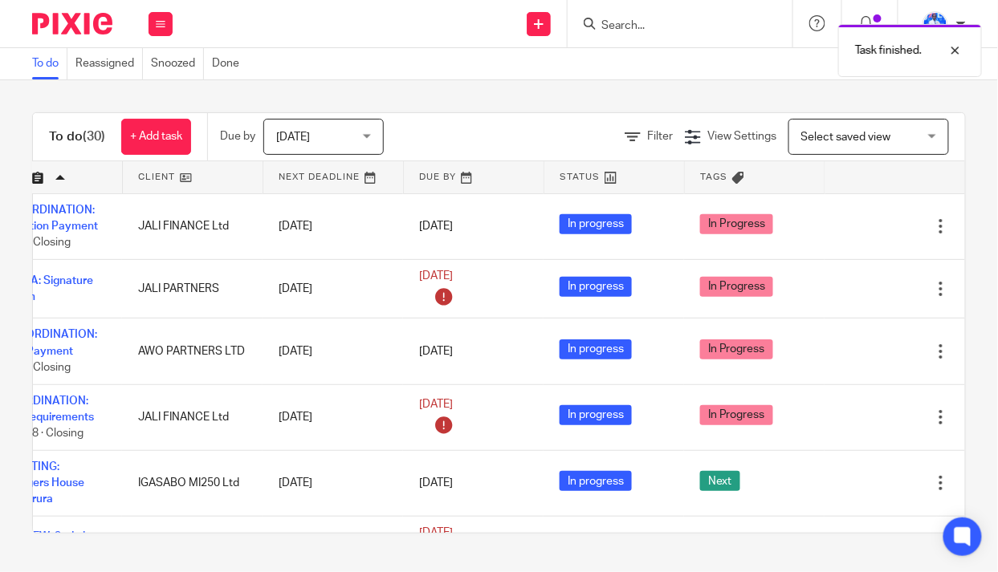
scroll to position [0, 0]
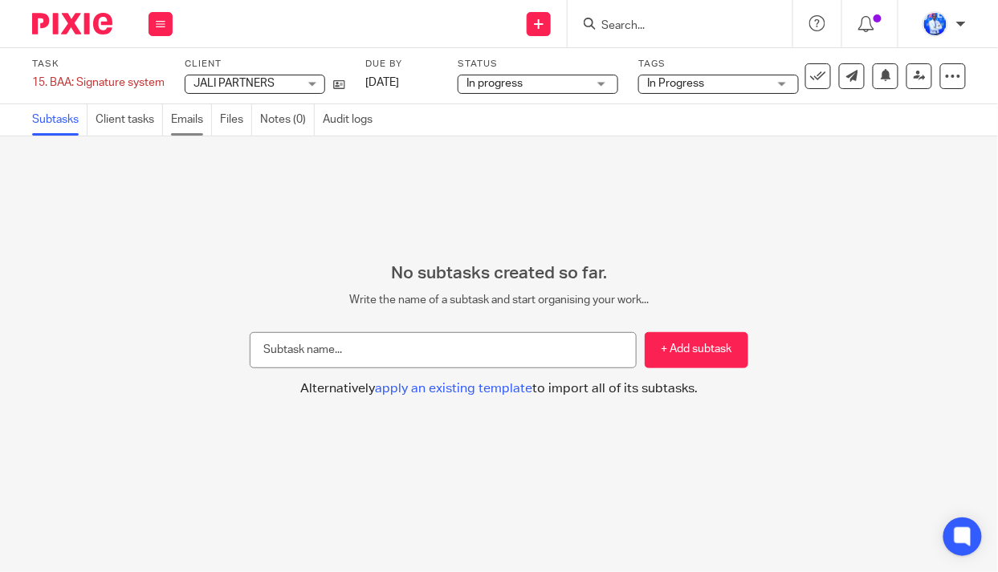
click at [184, 120] on link "Emails" at bounding box center [191, 119] width 41 height 31
